Goal: Transaction & Acquisition: Purchase product/service

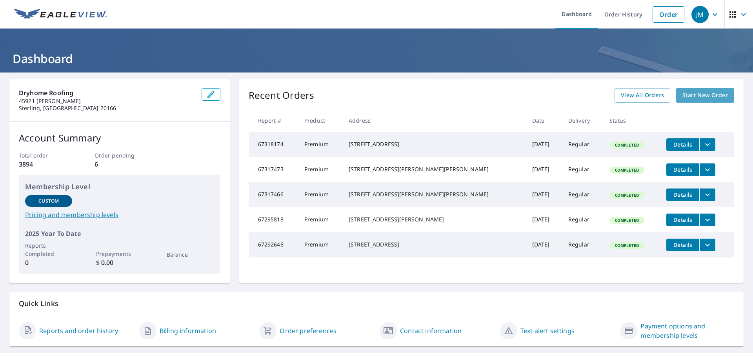
click at [706, 94] on span "Start New Order" at bounding box center [704, 96] width 45 height 10
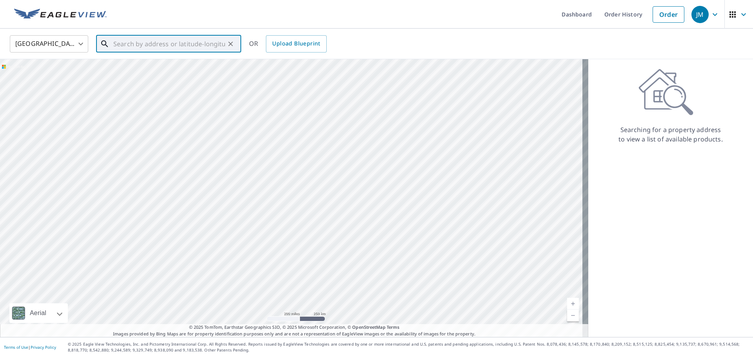
click at [160, 40] on input "text" at bounding box center [169, 44] width 112 height 22
click at [160, 69] on span "[STREET_ADDRESS]" at bounding box center [173, 66] width 123 height 9
type input "[STREET_ADDRESS]"
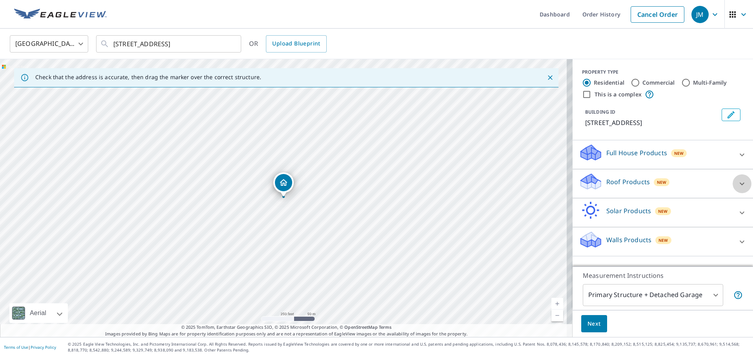
click at [737, 184] on icon at bounding box center [741, 183] width 9 height 9
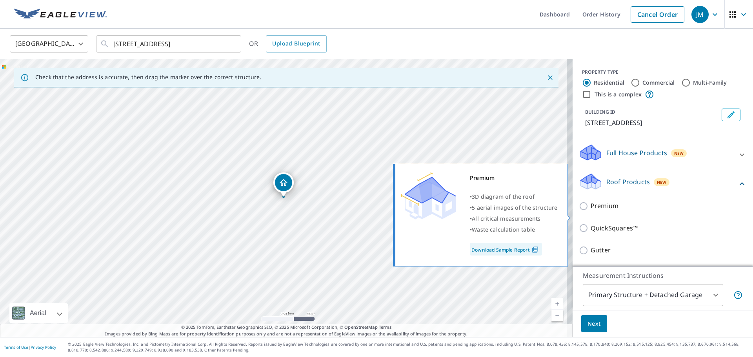
click at [579, 211] on input "Premium" at bounding box center [585, 205] width 12 height 9
checkbox input "true"
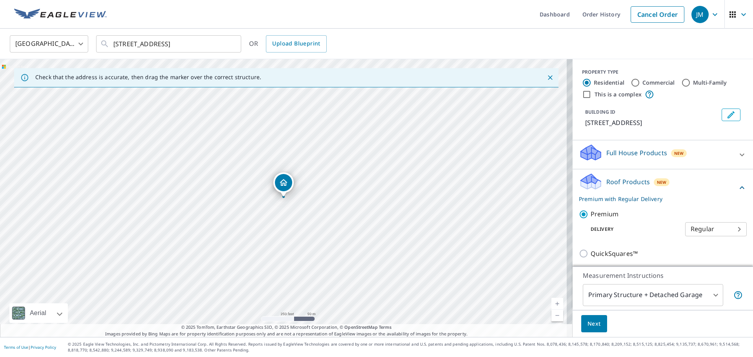
scroll to position [114, 0]
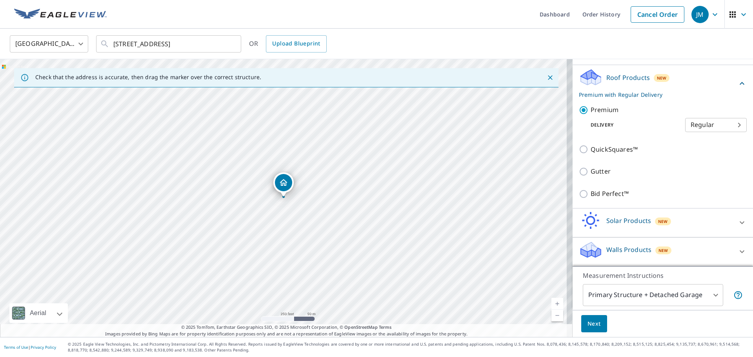
click at [587, 328] on span "Next" at bounding box center [593, 324] width 13 height 10
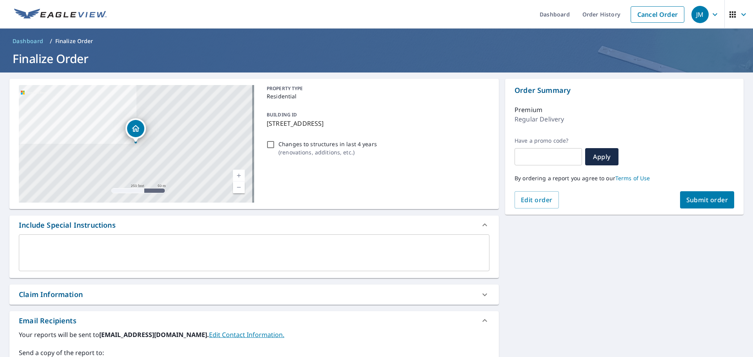
scroll to position [142, 0]
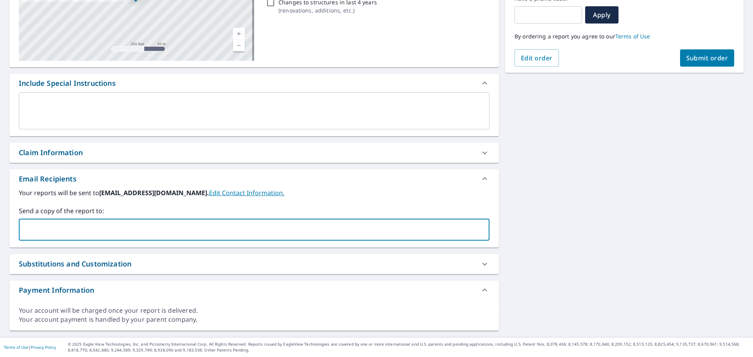
click at [71, 232] on input "text" at bounding box center [248, 229] width 452 height 15
type input "beny"
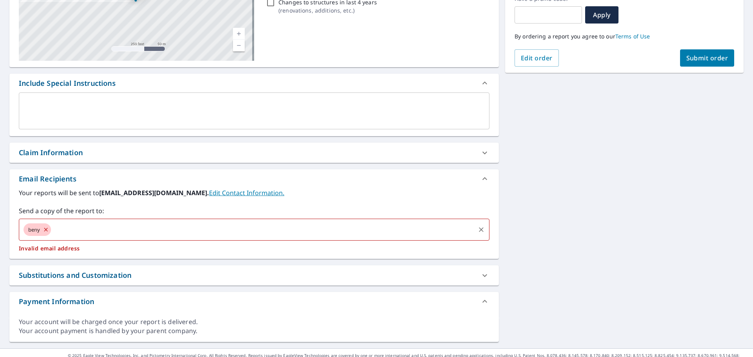
checkbox input "true"
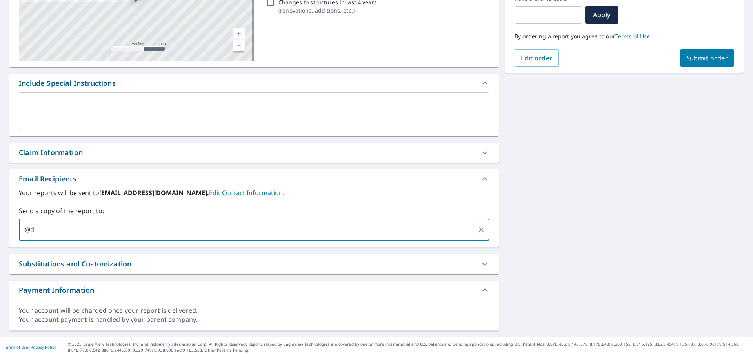
type input "@"
type input "[EMAIL_ADDRESS][DOMAIN_NAME]"
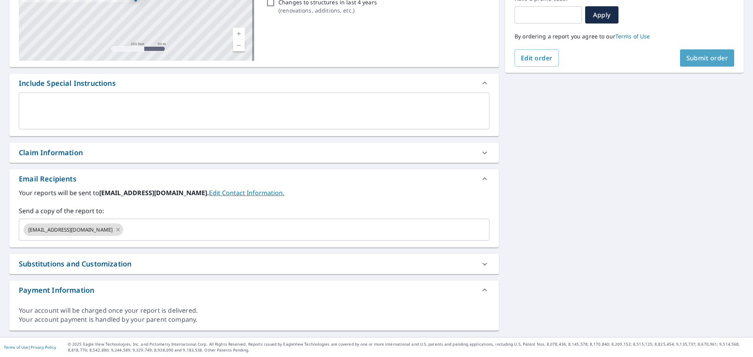
click at [695, 60] on span "Submit order" at bounding box center [707, 58] width 42 height 9
checkbox input "true"
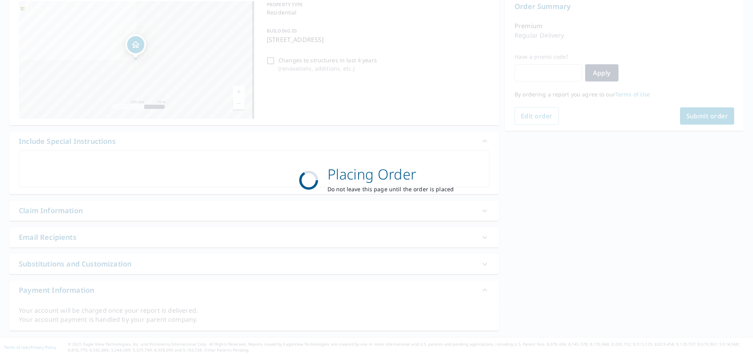
scroll to position [84, 0]
